Goal: Task Accomplishment & Management: Use online tool/utility

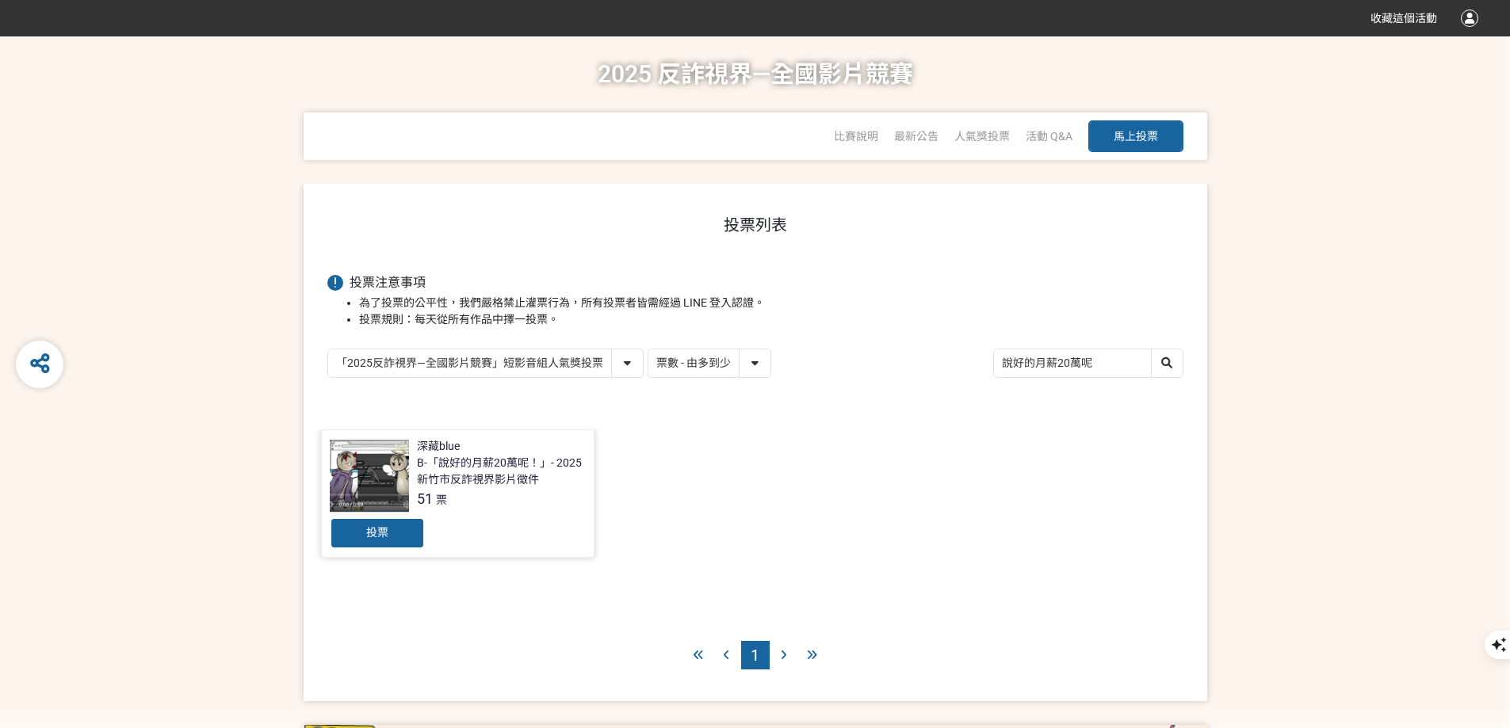
select select "vote"
click at [378, 533] on span "投票" at bounding box center [377, 532] width 22 height 13
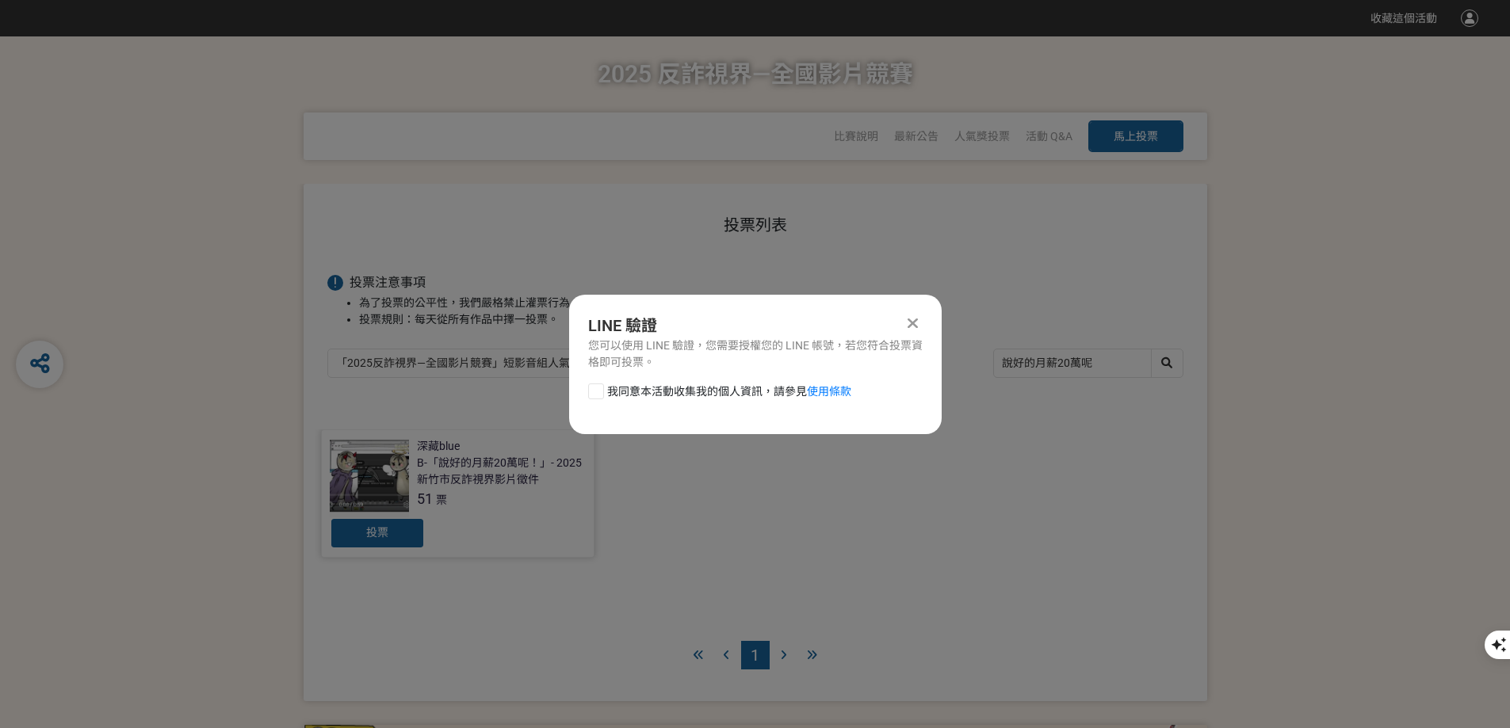
click at [600, 393] on div at bounding box center [596, 392] width 16 height 16
checkbox input "true"
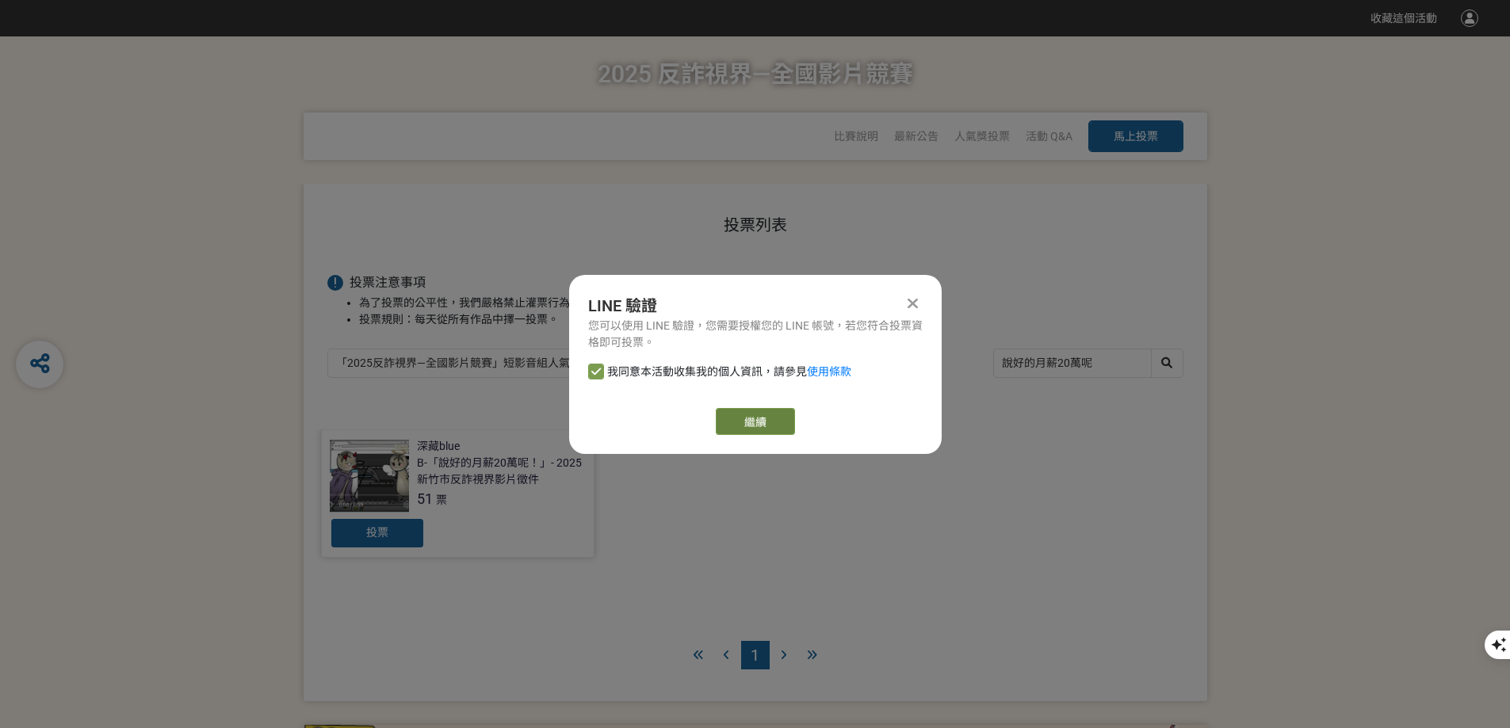
click at [741, 412] on link "繼續" at bounding box center [755, 421] width 79 height 27
click at [918, 299] on div at bounding box center [912, 303] width 19 height 19
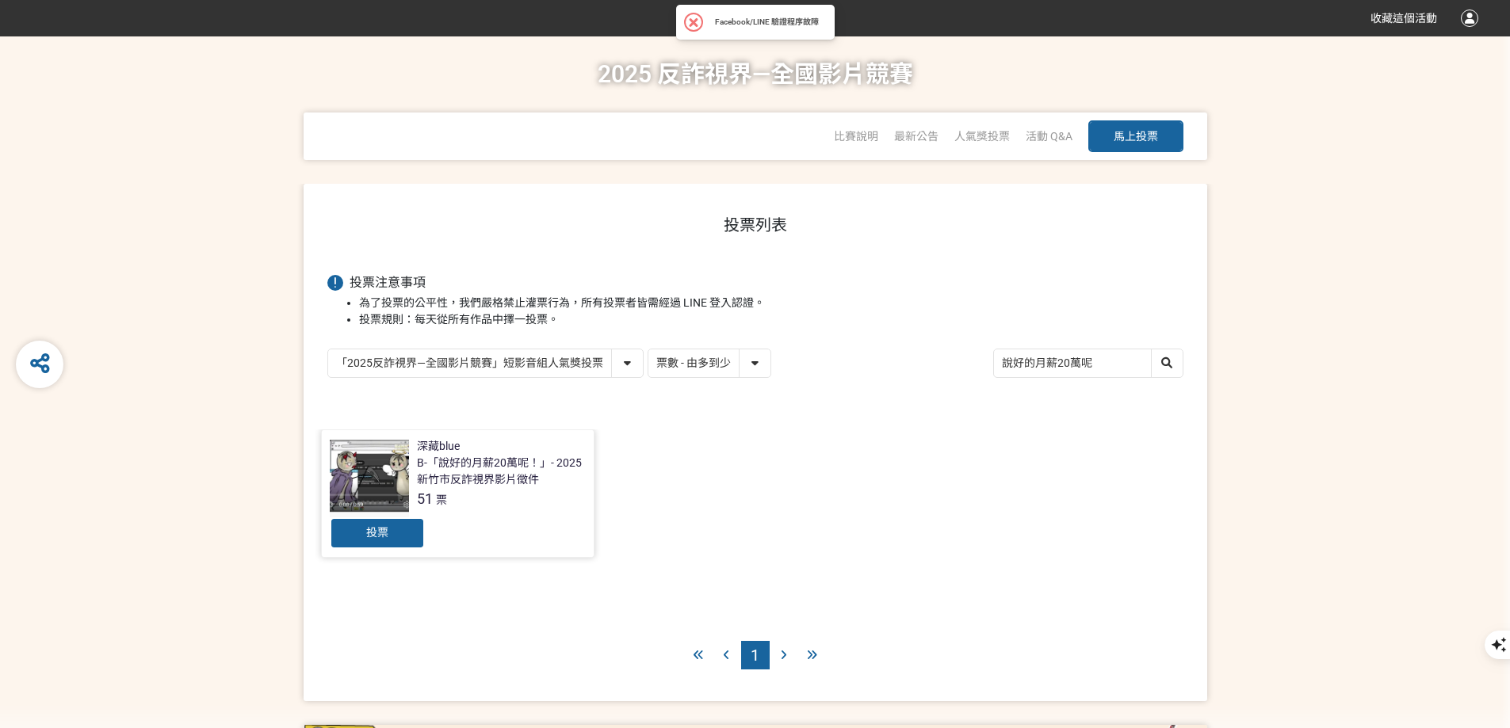
click at [374, 482] on div at bounding box center [369, 477] width 79 height 79
